Goal: Register for event/course

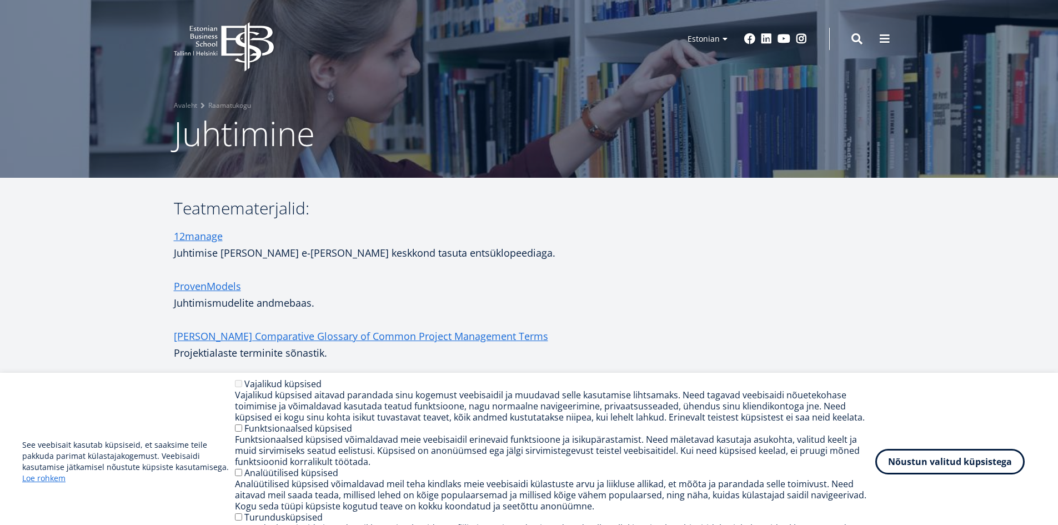
click at [249, 24] on icon at bounding box center [247, 46] width 52 height 49
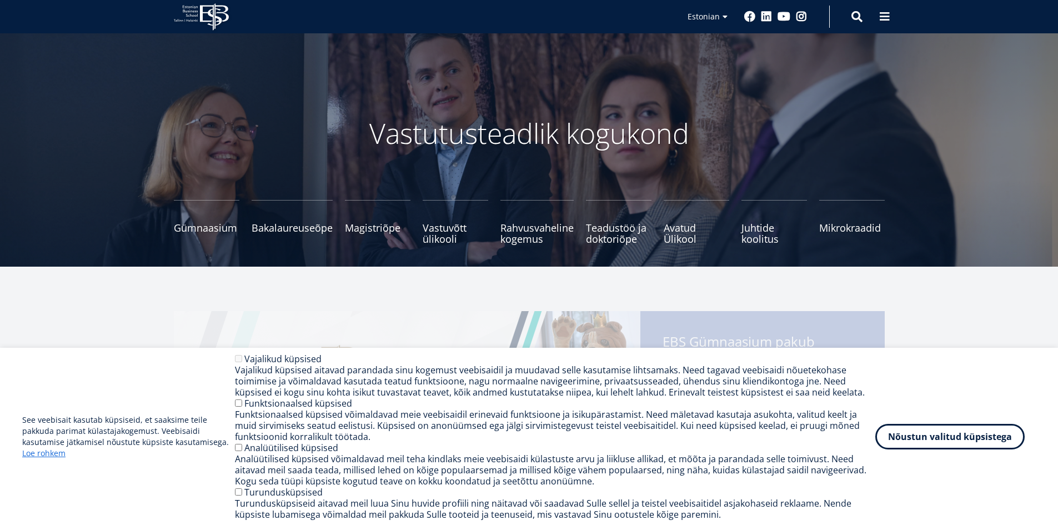
scroll to position [111, 0]
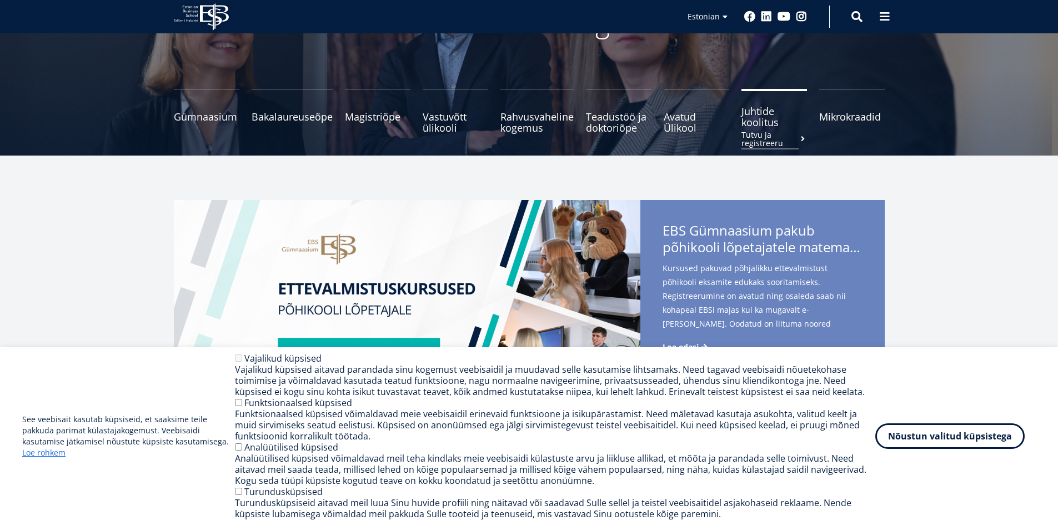
click at [762, 122] on span "Juhtide koolitus Tutvu ja registreeru" at bounding box center [774, 116] width 66 height 22
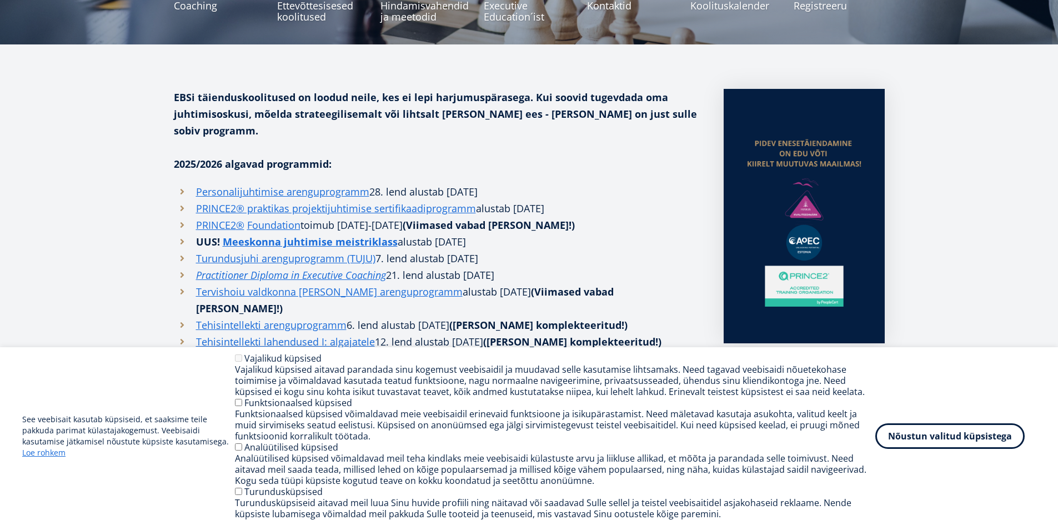
scroll to position [333, 0]
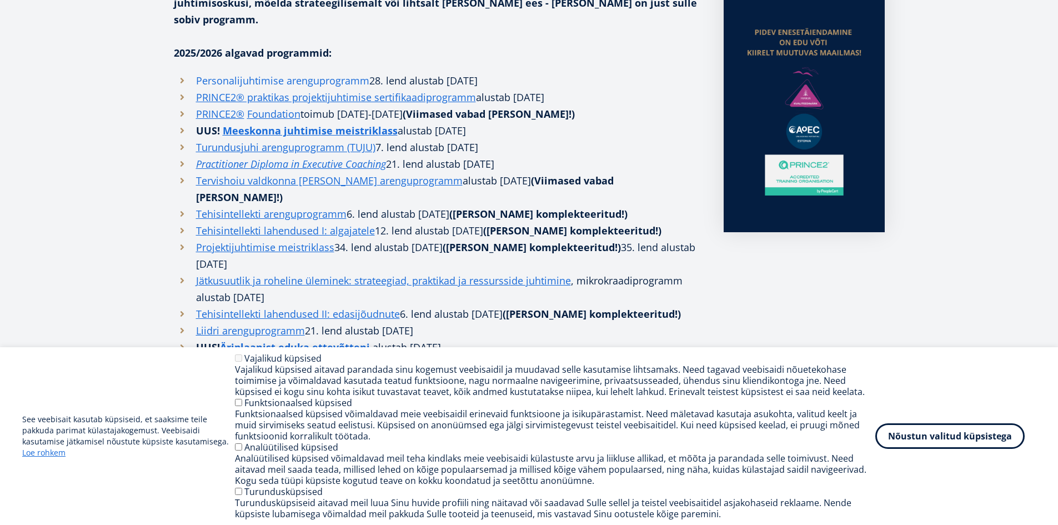
click at [283, 72] on link "Personalijuhtimise arenguprogramm" at bounding box center [282, 80] width 173 height 17
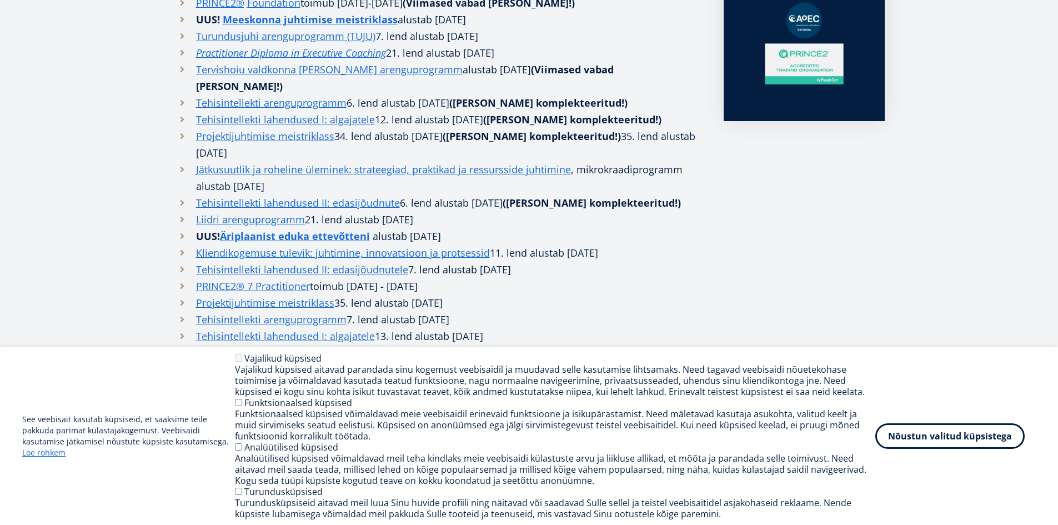
scroll to position [389, 0]
